Goal: Check status: Check status

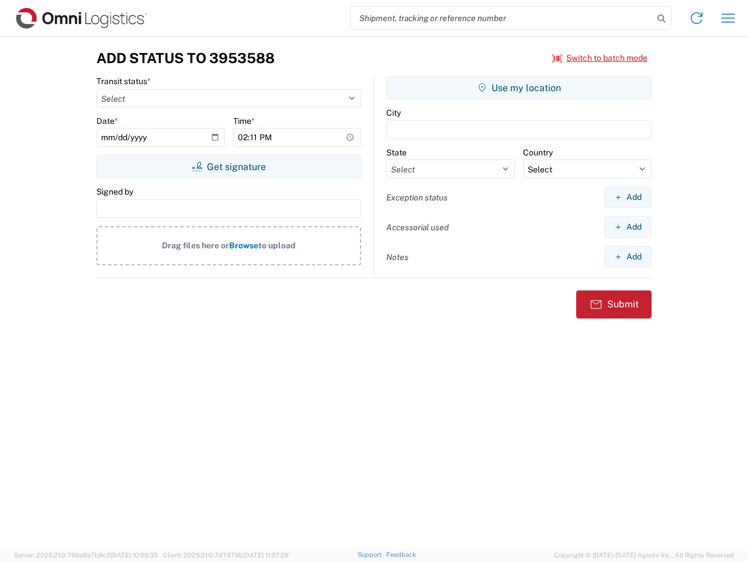
click at [502, 18] on input "search" at bounding box center [502, 18] width 303 height 22
click at [661, 19] on icon at bounding box center [661, 19] width 16 height 16
click at [696, 18] on icon at bounding box center [696, 18] width 19 height 19
click at [728, 18] on icon "button" at bounding box center [728, 17] width 13 height 9
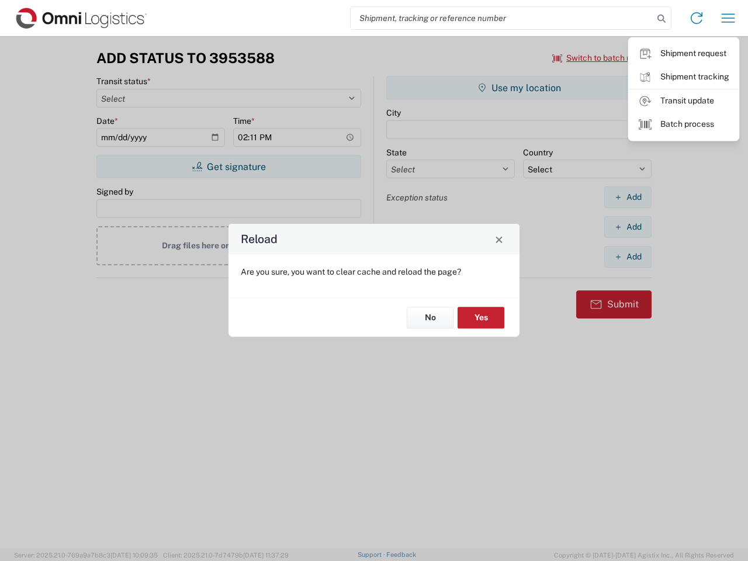
click at [600, 58] on div "Reload Are you sure, you want to clear cache and reload the page? No Yes" at bounding box center [374, 280] width 748 height 561
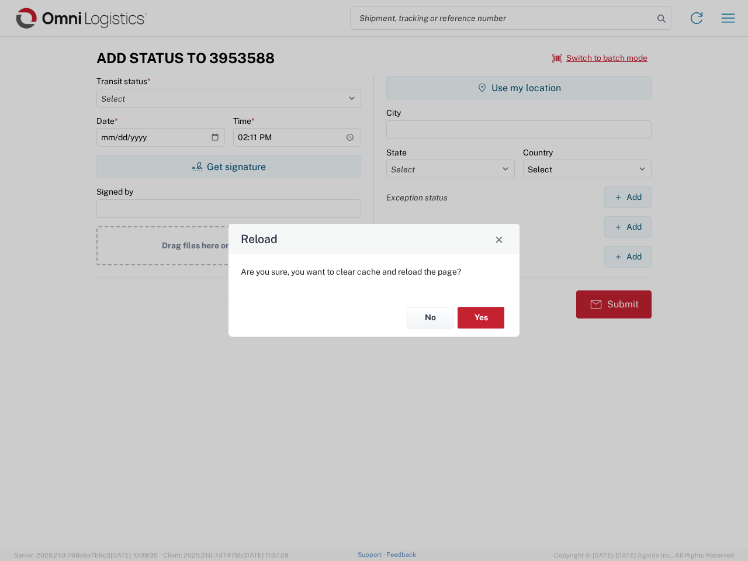
click at [228, 167] on div "Reload Are you sure, you want to clear cache and reload the page? No Yes" at bounding box center [374, 280] width 748 height 561
click at [519, 88] on div "Reload Are you sure, you want to clear cache and reload the page? No Yes" at bounding box center [374, 280] width 748 height 561
click at [627, 197] on div "Reload Are you sure, you want to clear cache and reload the page? No Yes" at bounding box center [374, 280] width 748 height 561
click at [627, 227] on div "Reload Are you sure, you want to clear cache and reload the page? No Yes" at bounding box center [374, 280] width 748 height 561
click at [627, 256] on div "Reload Are you sure, you want to clear cache and reload the page? No Yes" at bounding box center [374, 280] width 748 height 561
